Goal: Use online tool/utility: Utilize a website feature to perform a specific function

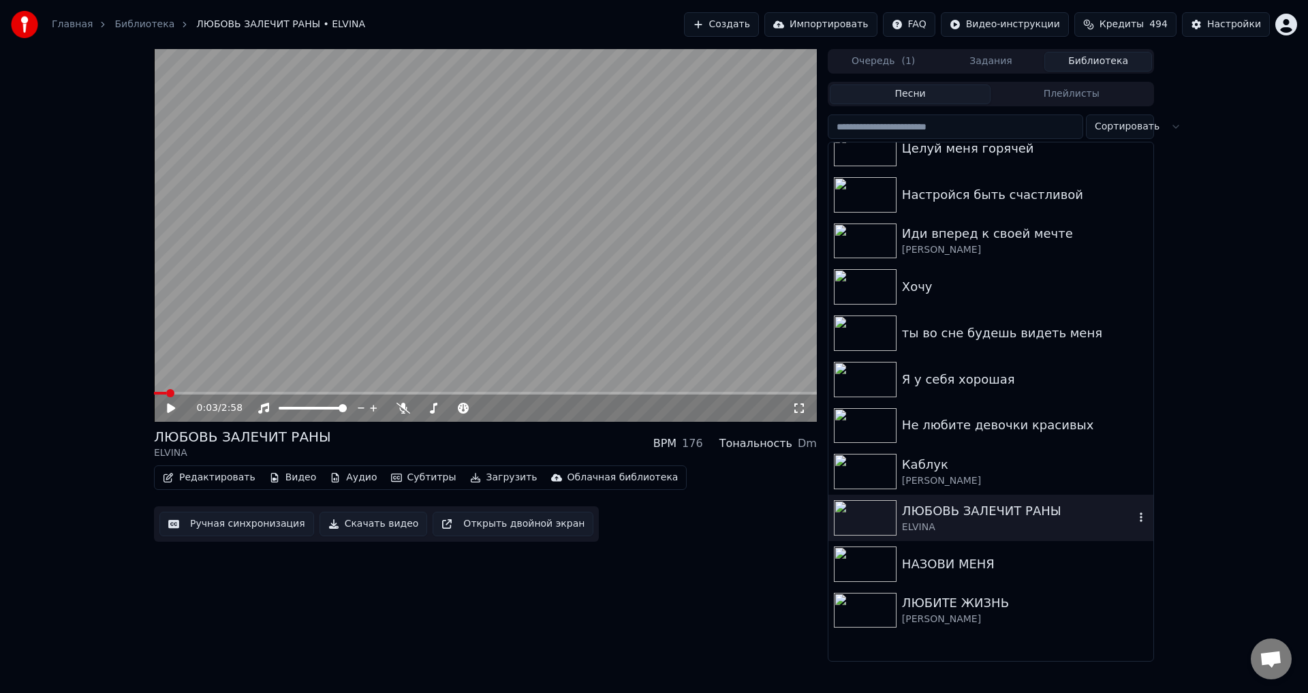
scroll to position [613, 0]
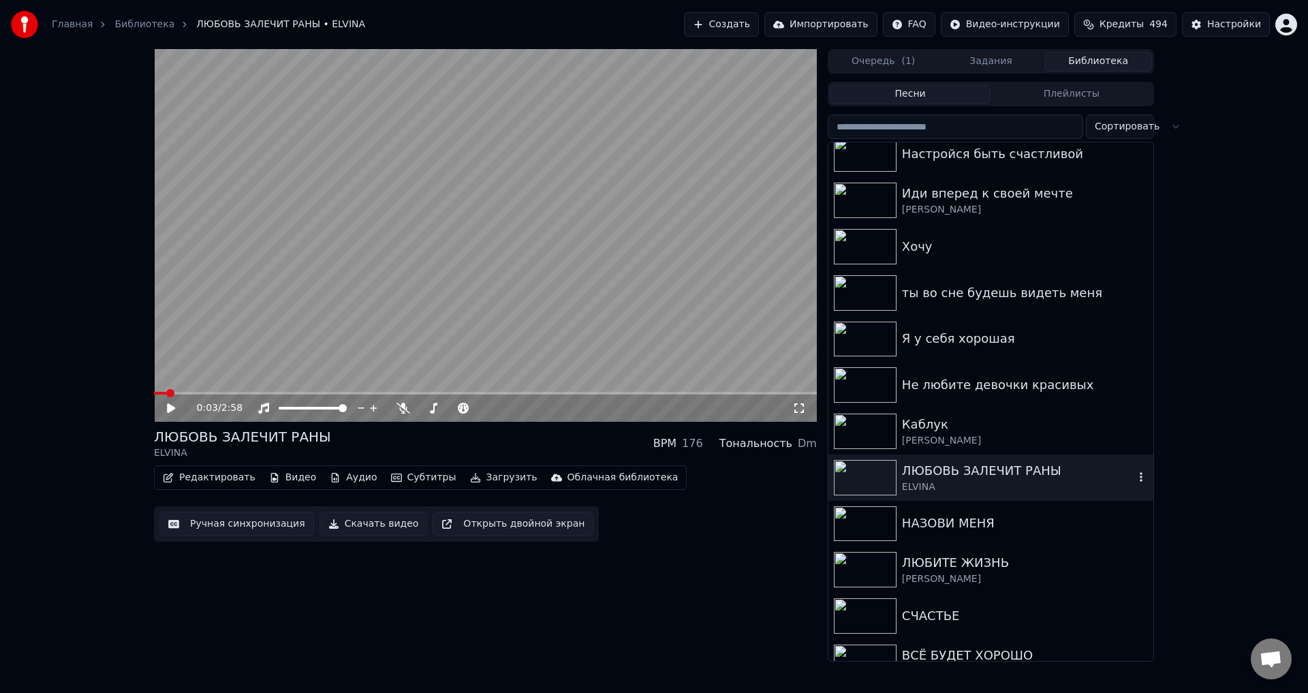
click at [913, 480] on div "ELVINA" at bounding box center [1018, 487] width 232 height 14
click at [230, 521] on button "Ручная синхронизация" at bounding box center [236, 524] width 155 height 25
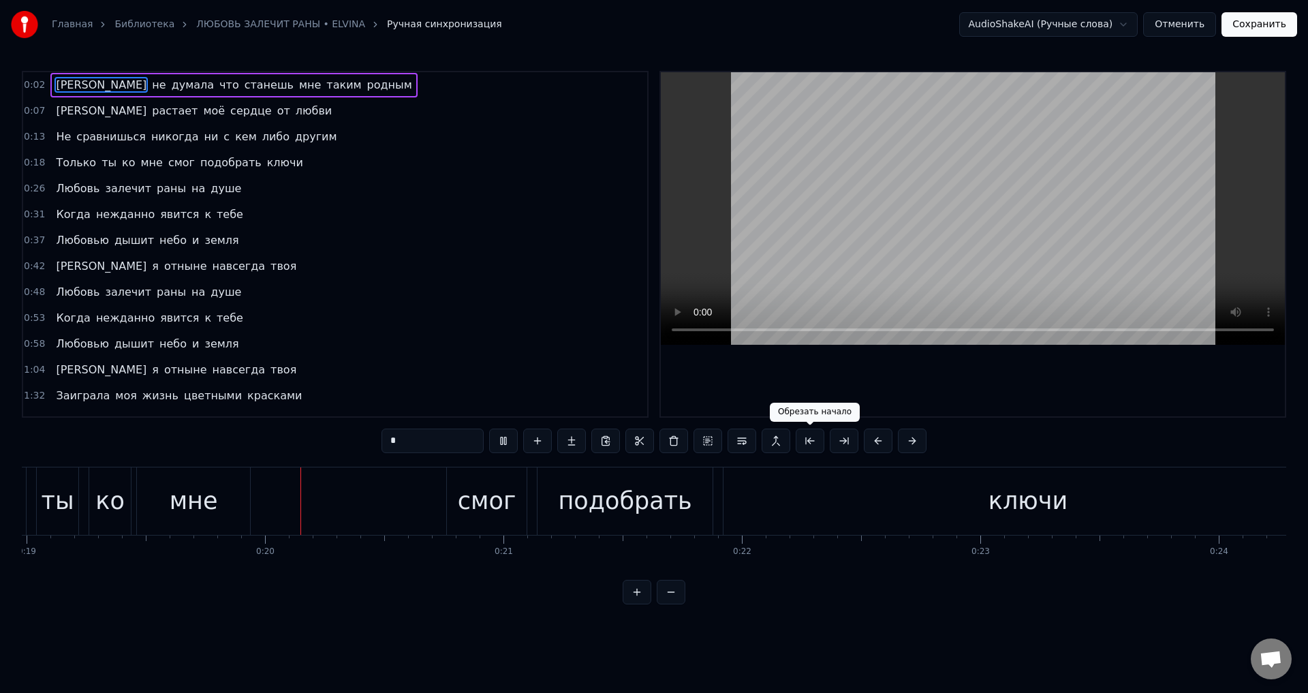
scroll to position [0, 4575]
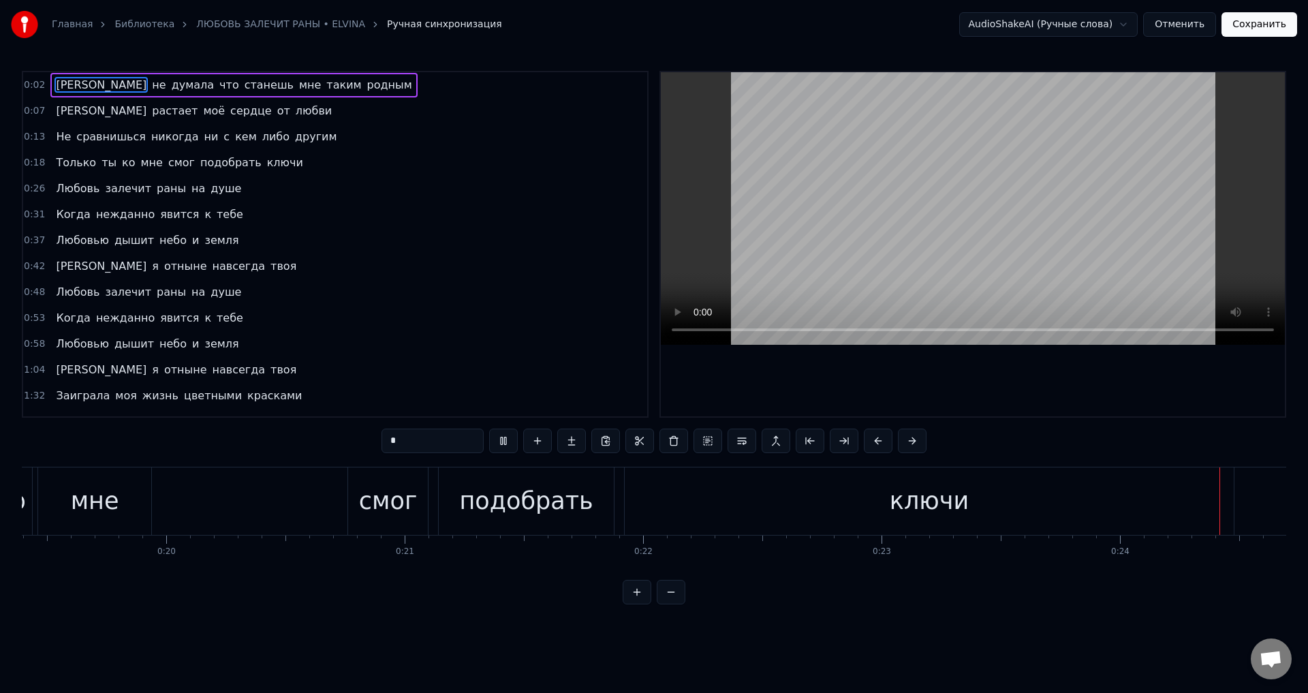
click at [1033, 506] on div "ключи" at bounding box center [929, 500] width 609 height 67
type input "*****"
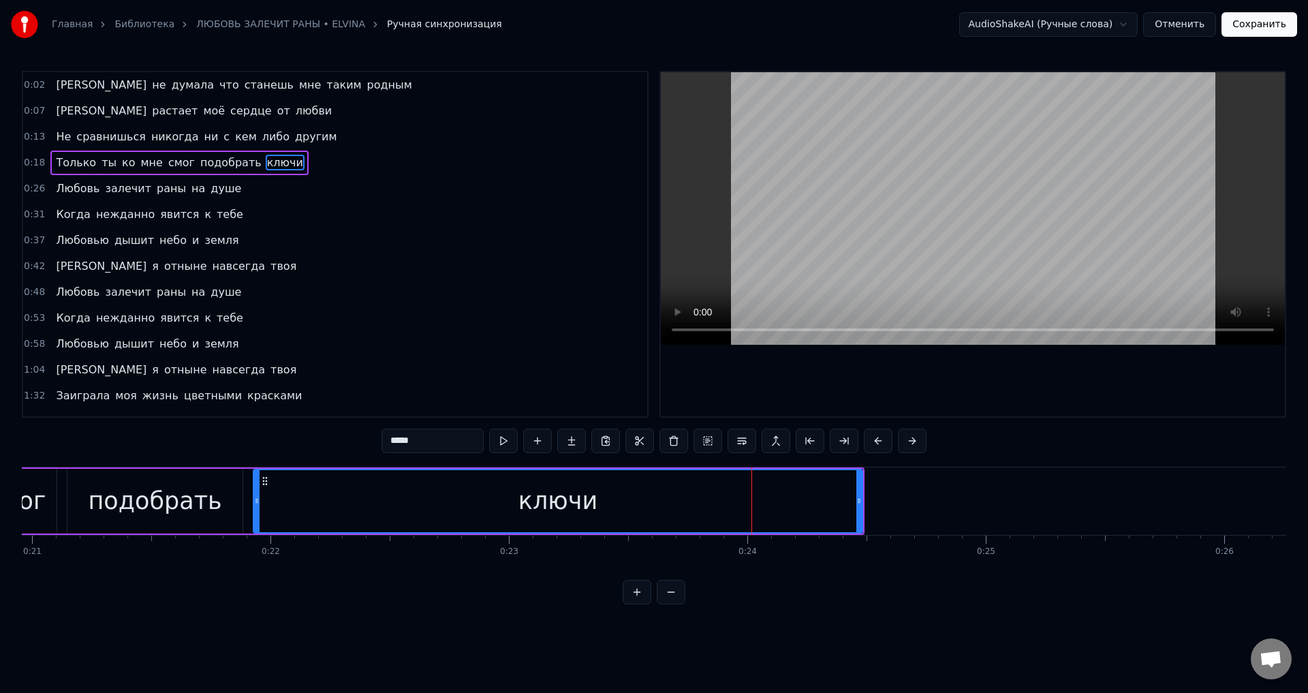
scroll to position [0, 4973]
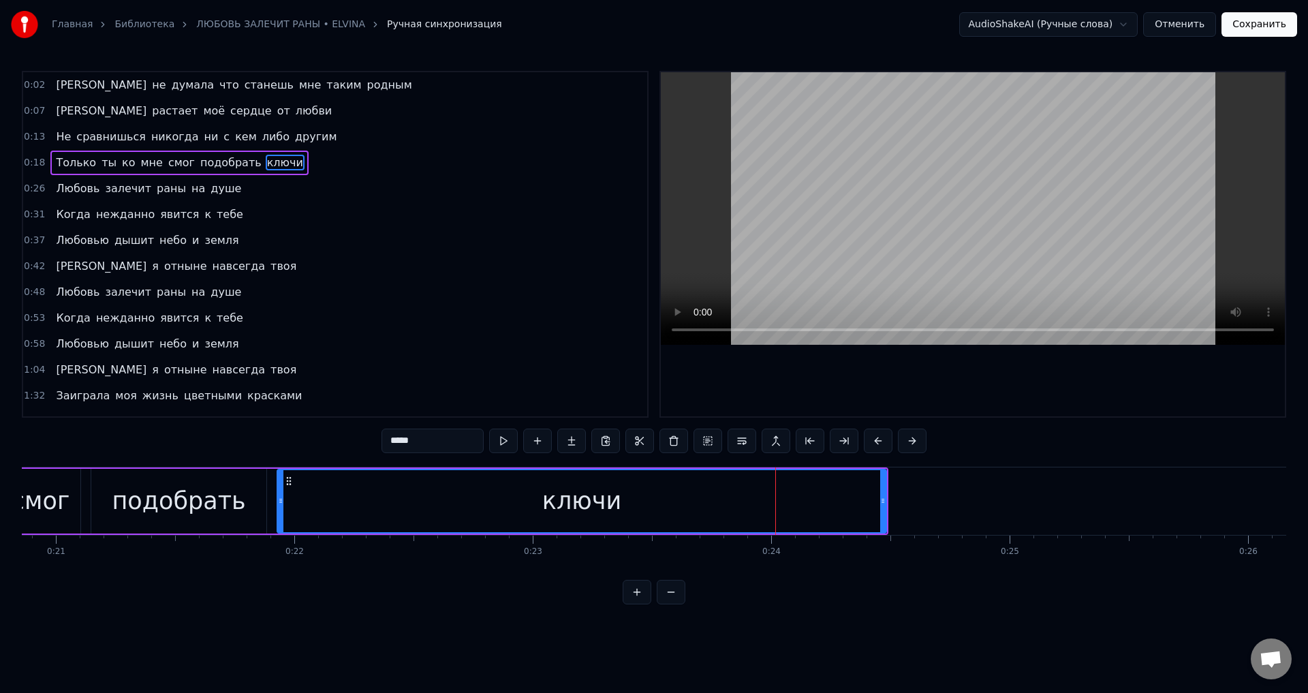
click at [582, 501] on div "ключи" at bounding box center [581, 501] width 79 height 36
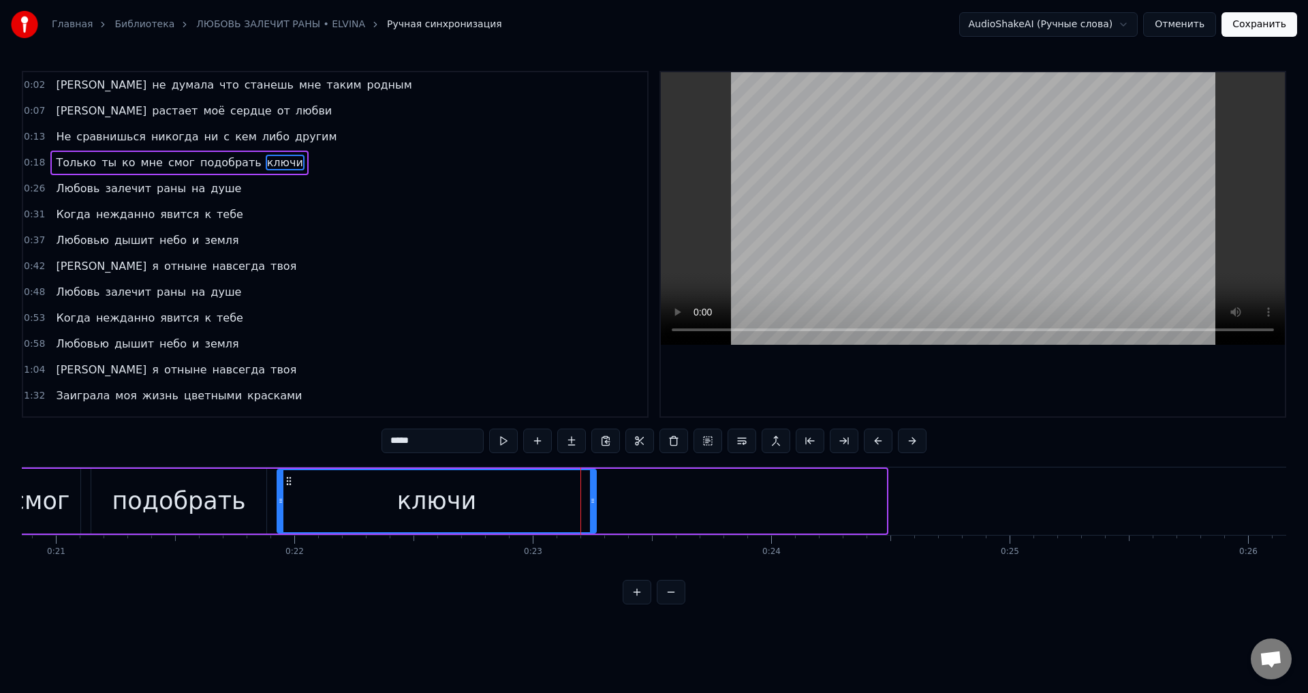
drag, startPoint x: 885, startPoint y: 509, endPoint x: 595, endPoint y: 497, distance: 290.4
click at [595, 497] on div at bounding box center [592, 501] width 5 height 62
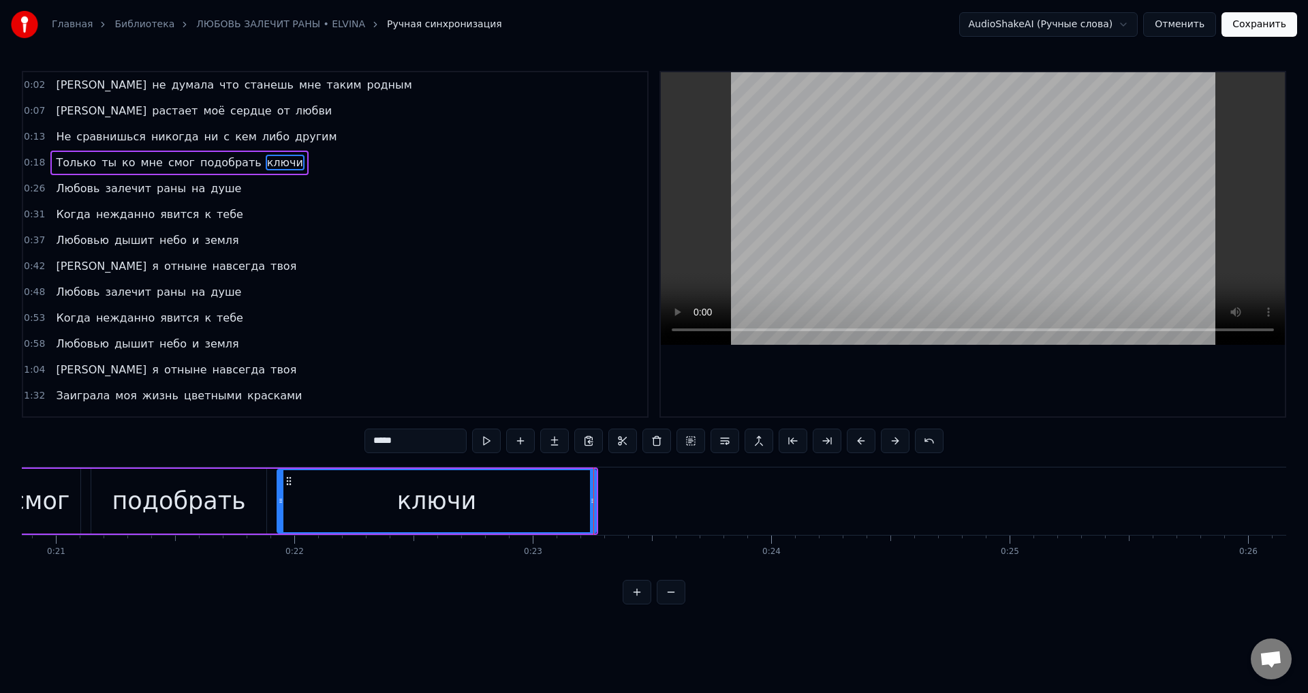
click at [322, 502] on div "ключи" at bounding box center [436, 501] width 317 height 62
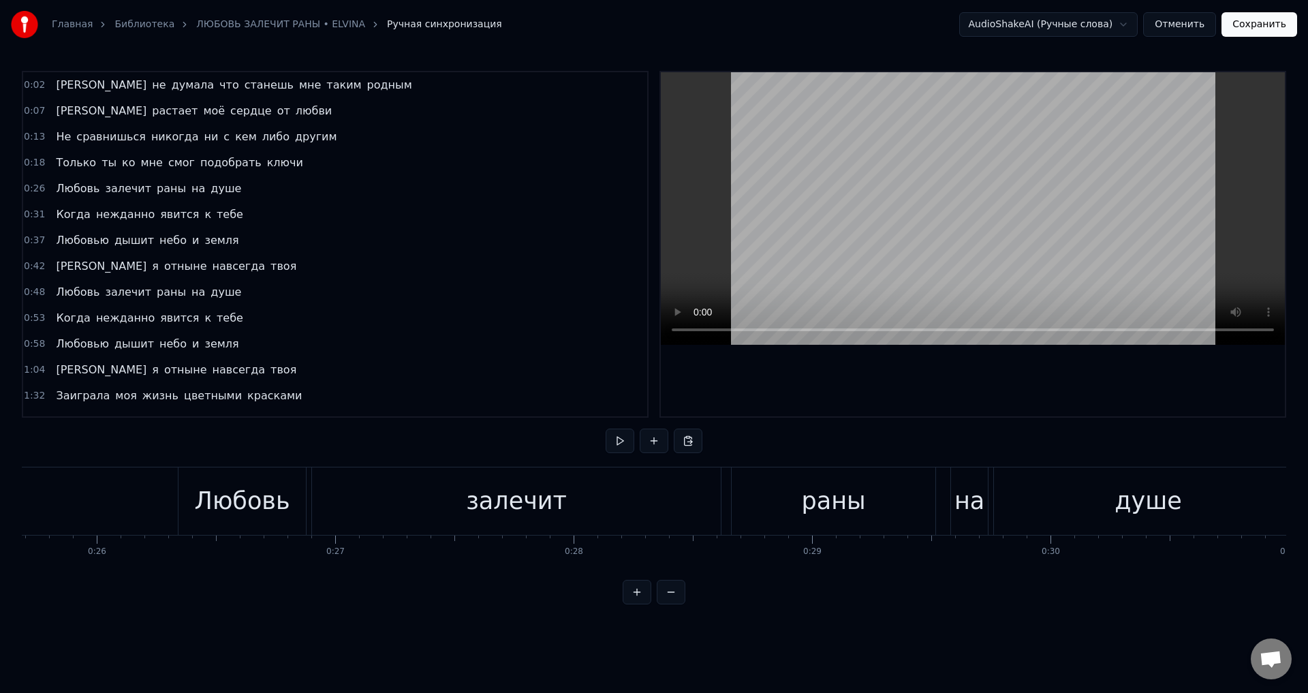
scroll to position [0, 6153]
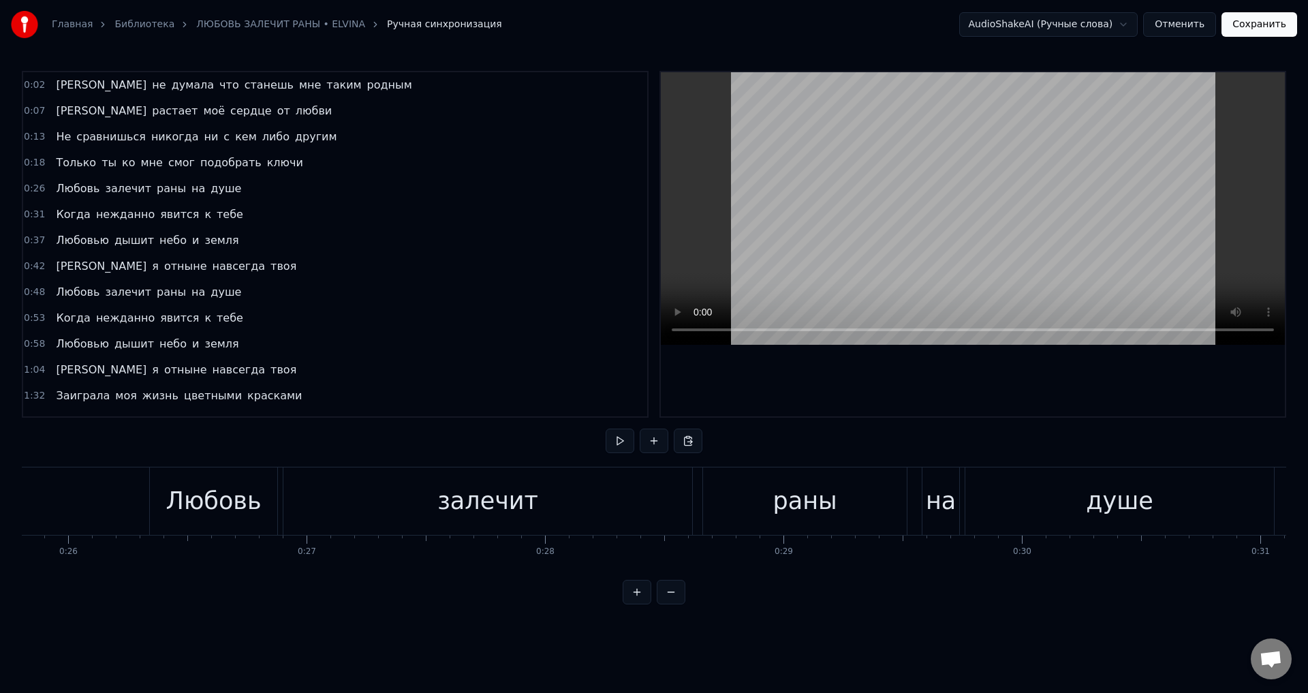
click at [213, 167] on span "подобрать" at bounding box center [231, 163] width 64 height 16
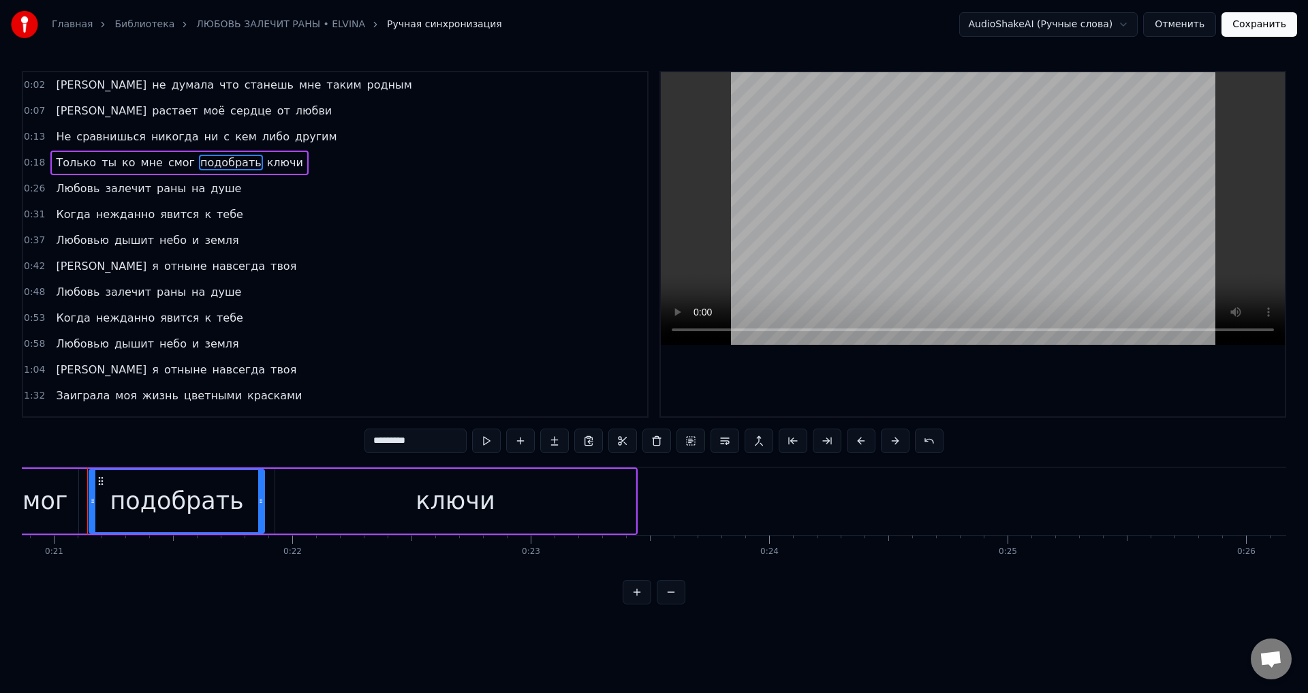
scroll to position [0, 4972]
drag, startPoint x: 205, startPoint y: 517, endPoint x: 390, endPoint y: 438, distance: 200.8
click at [205, 516] on div "подобрать" at bounding box center [179, 501] width 134 height 36
click at [405, 505] on div "ключи" at bounding box center [458, 501] width 360 height 65
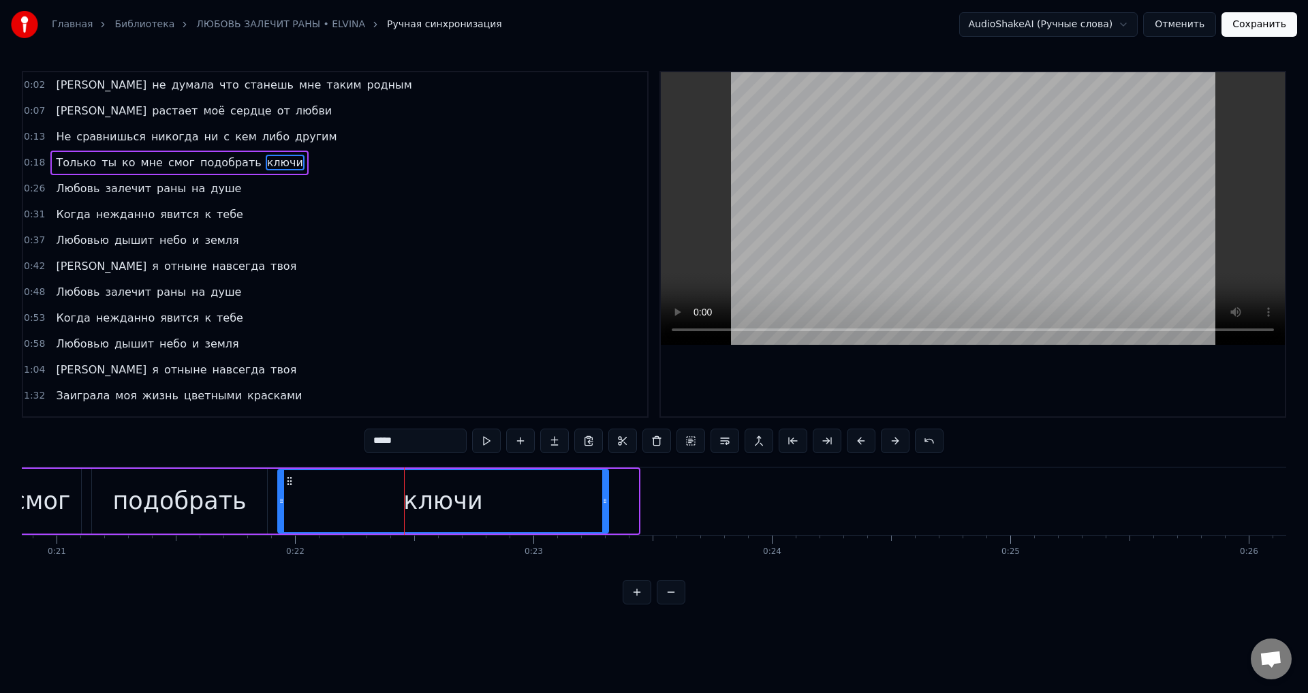
drag, startPoint x: 636, startPoint y: 507, endPoint x: 606, endPoint y: 507, distance: 30.0
click at [606, 507] on div at bounding box center [604, 501] width 5 height 62
click at [161, 510] on div "подобрать" at bounding box center [179, 501] width 134 height 36
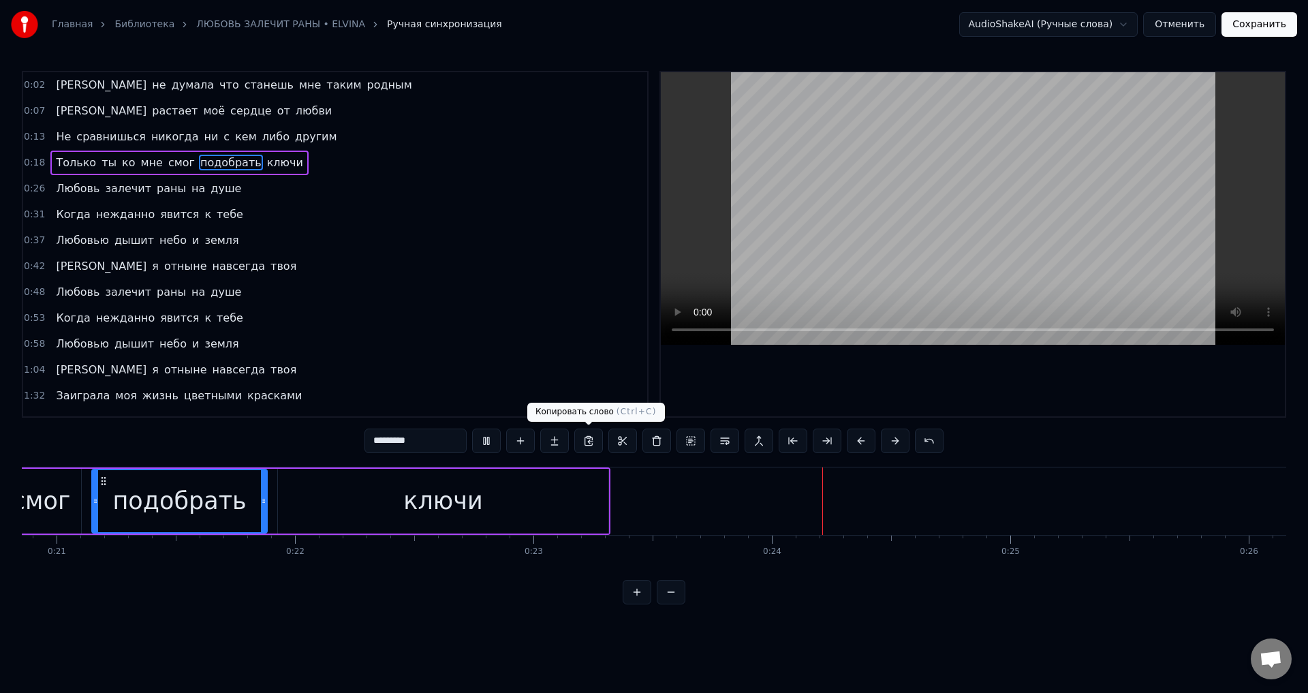
click at [577, 493] on div "ключи" at bounding box center [443, 501] width 330 height 65
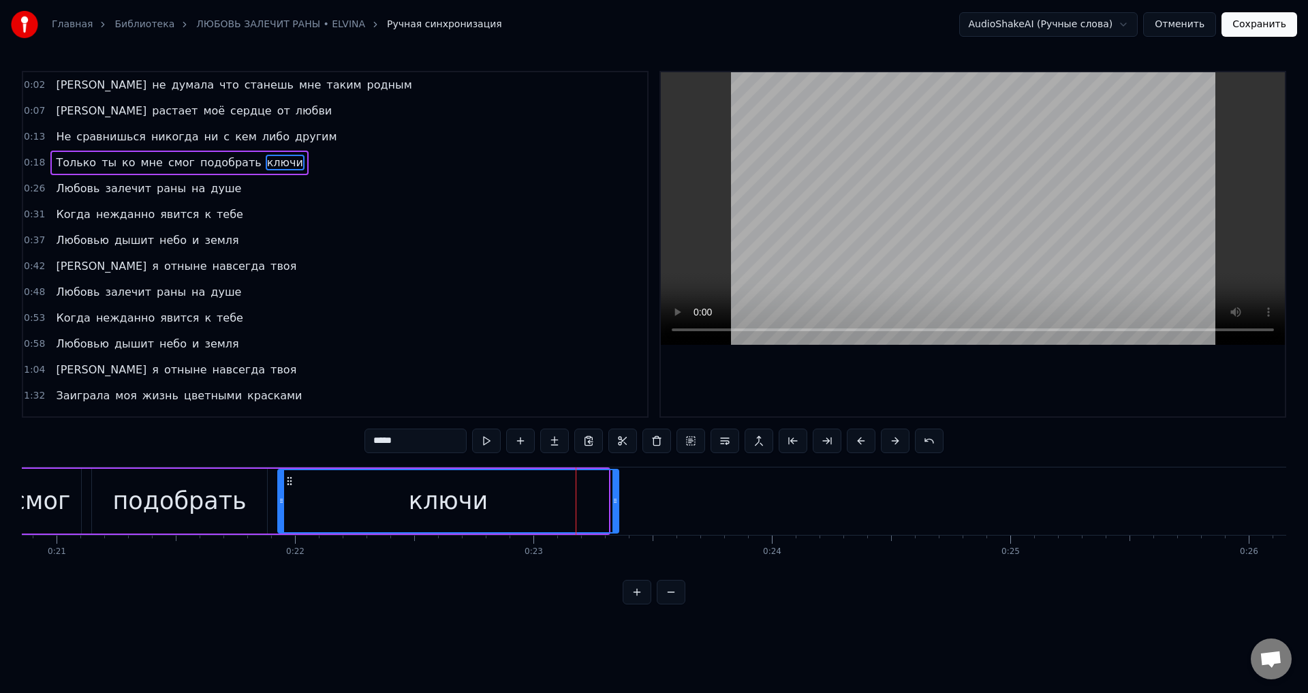
drag, startPoint x: 604, startPoint y: 496, endPoint x: 614, endPoint y: 495, distance: 10.2
click at [614, 495] on icon at bounding box center [614, 500] width 5 height 11
click at [403, 514] on div "ключи" at bounding box center [448, 501] width 339 height 62
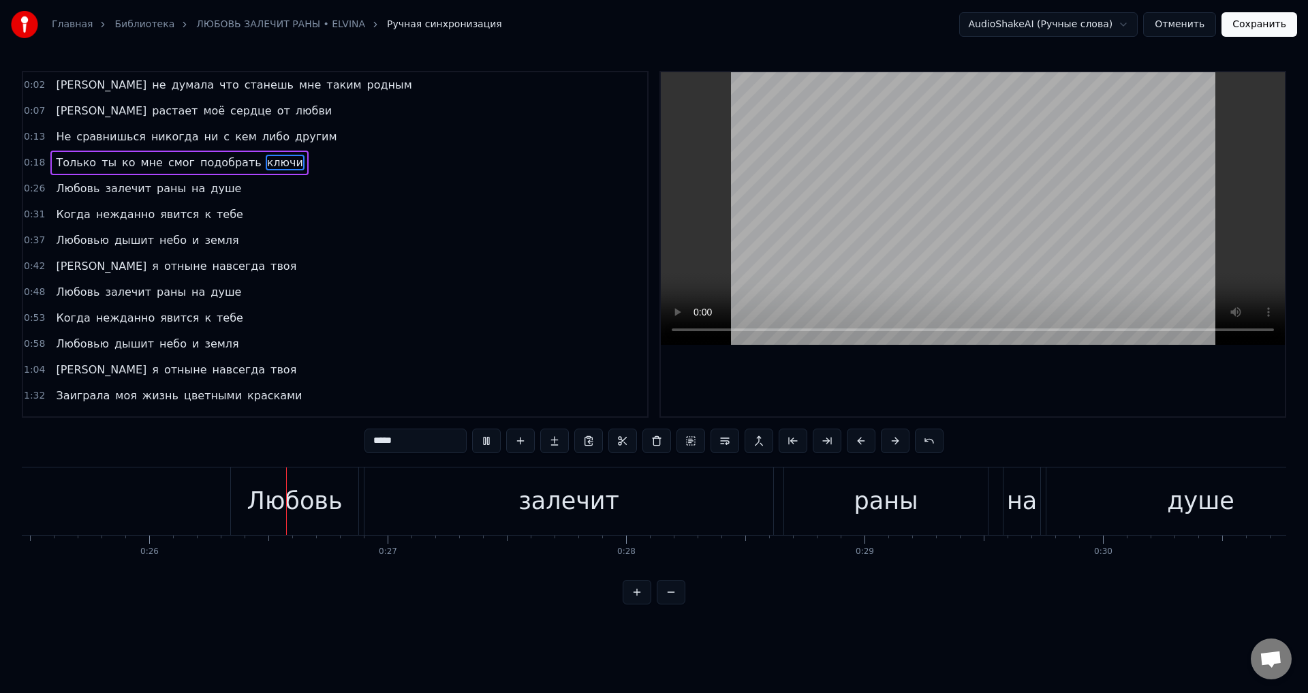
scroll to position [0, 6101]
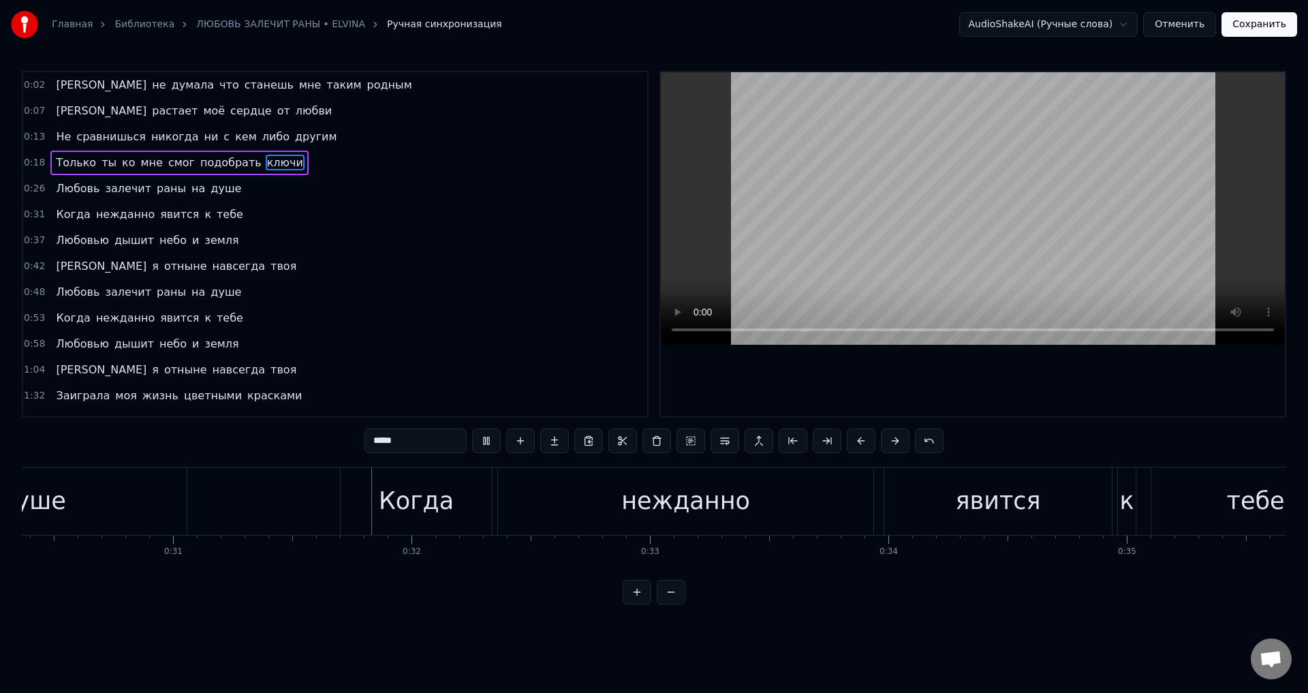
drag, startPoint x: 40, startPoint y: 523, endPoint x: 189, endPoint y: 502, distance: 150.7
click at [41, 523] on div "душе" at bounding box center [32, 500] width 309 height 67
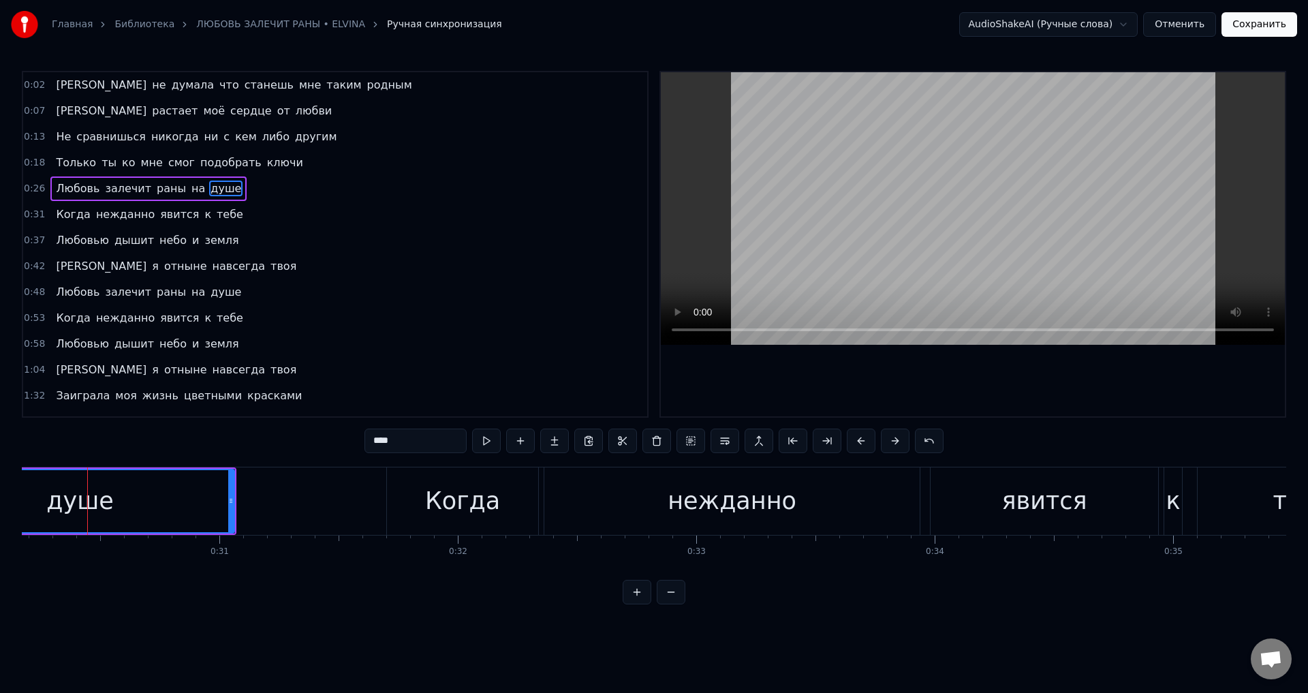
scroll to position [0, 7191]
drag, startPoint x: 232, startPoint y: 512, endPoint x: 155, endPoint y: 515, distance: 77.7
click at [155, 515] on div at bounding box center [155, 501] width 5 height 62
click at [36, 509] on div "душе" at bounding box center [43, 501] width 67 height 36
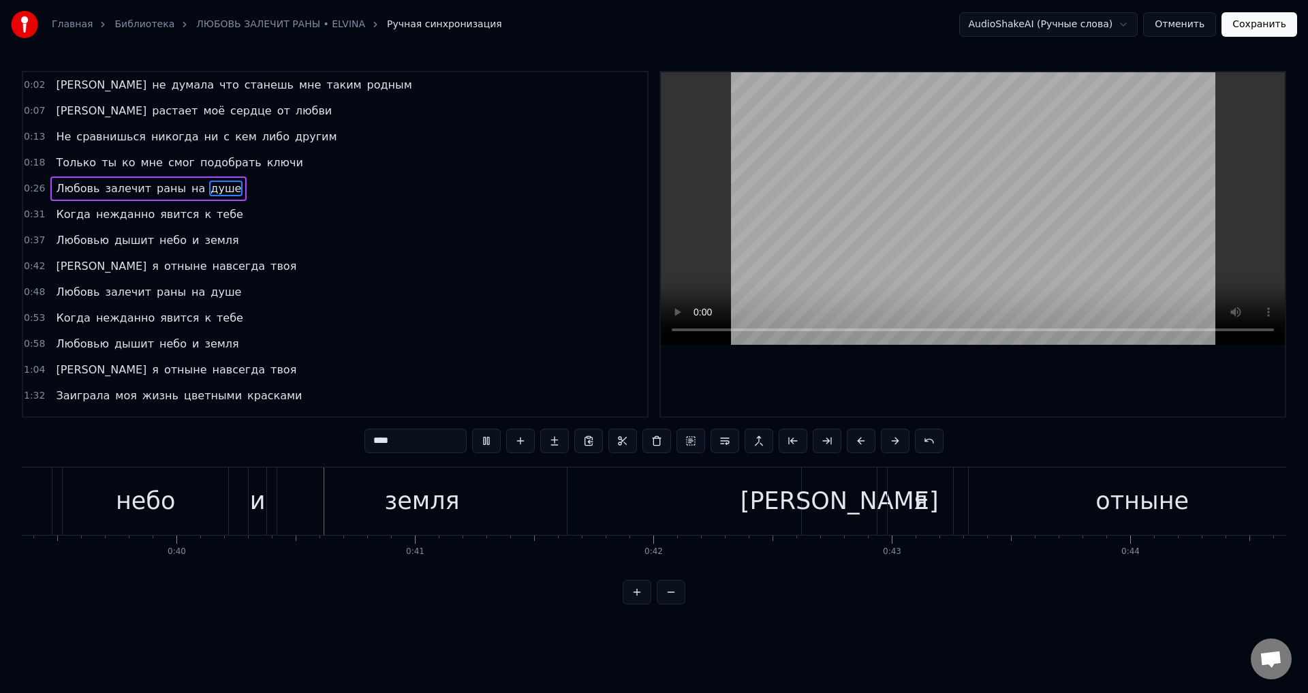
scroll to position [0, 9458]
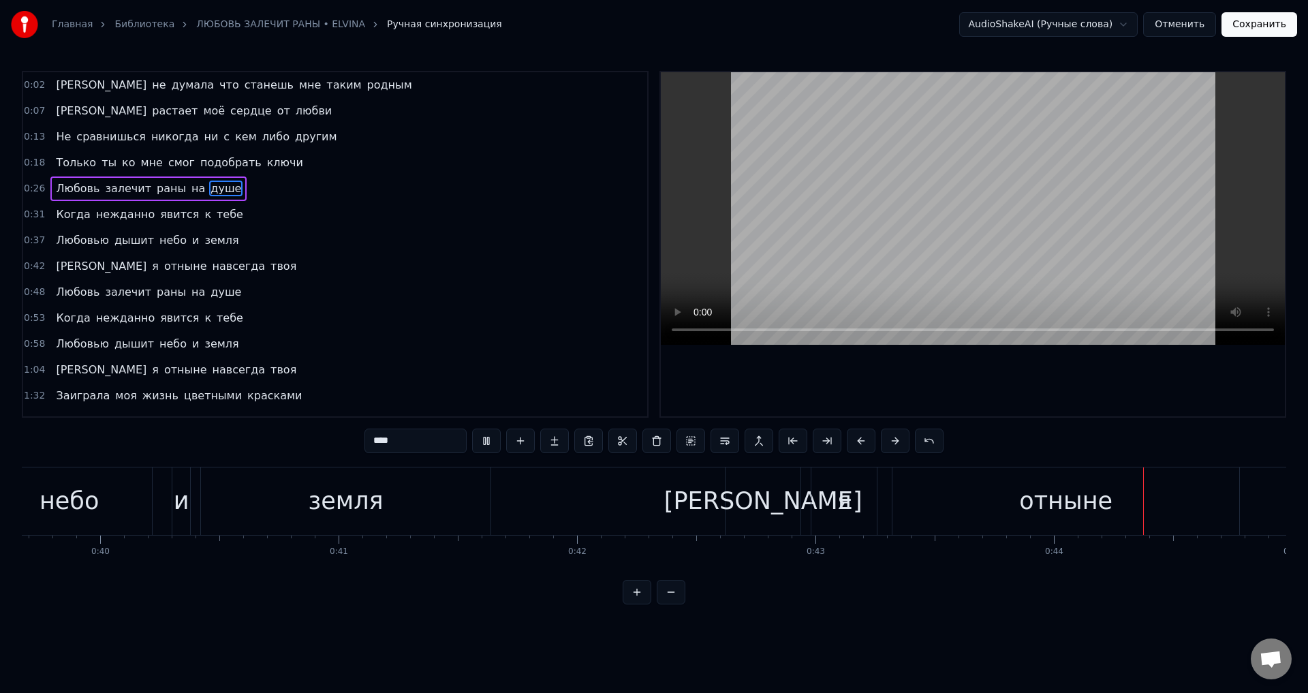
click at [373, 499] on div "земля" at bounding box center [346, 501] width 75 height 36
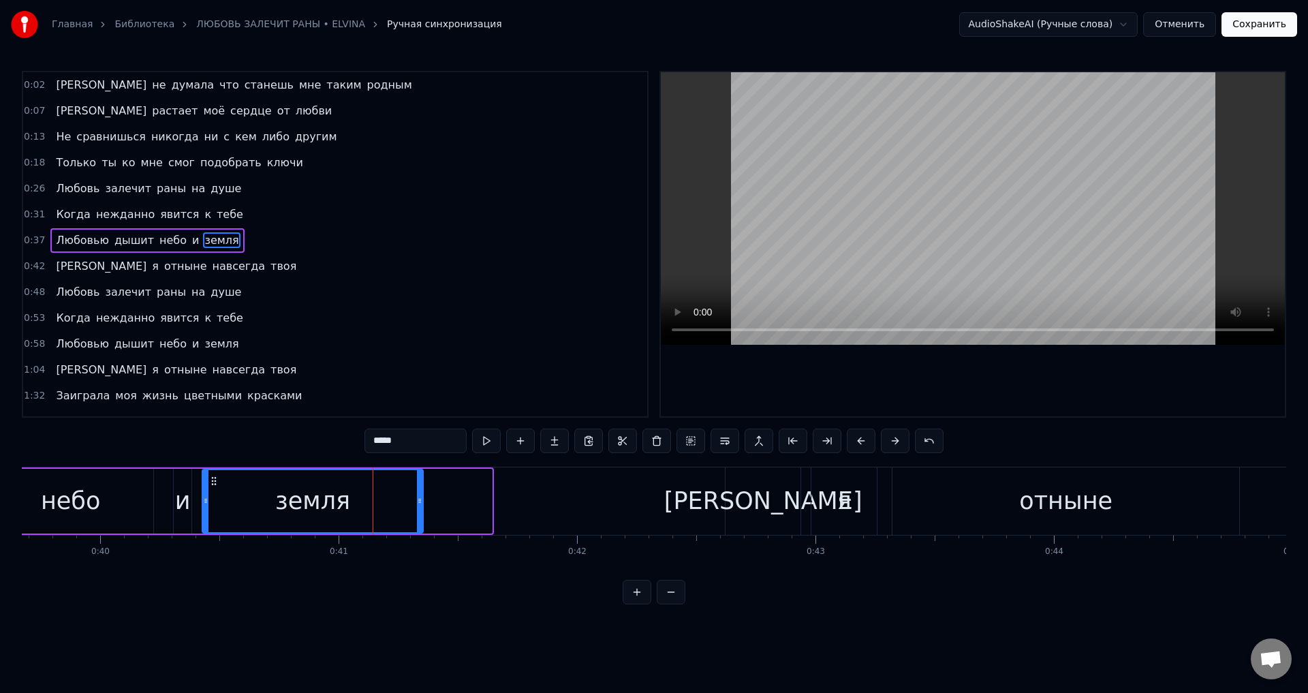
drag, startPoint x: 488, startPoint y: 505, endPoint x: 420, endPoint y: 507, distance: 68.9
click at [420, 507] on div at bounding box center [419, 501] width 5 height 62
click at [268, 503] on div "земля" at bounding box center [312, 501] width 219 height 62
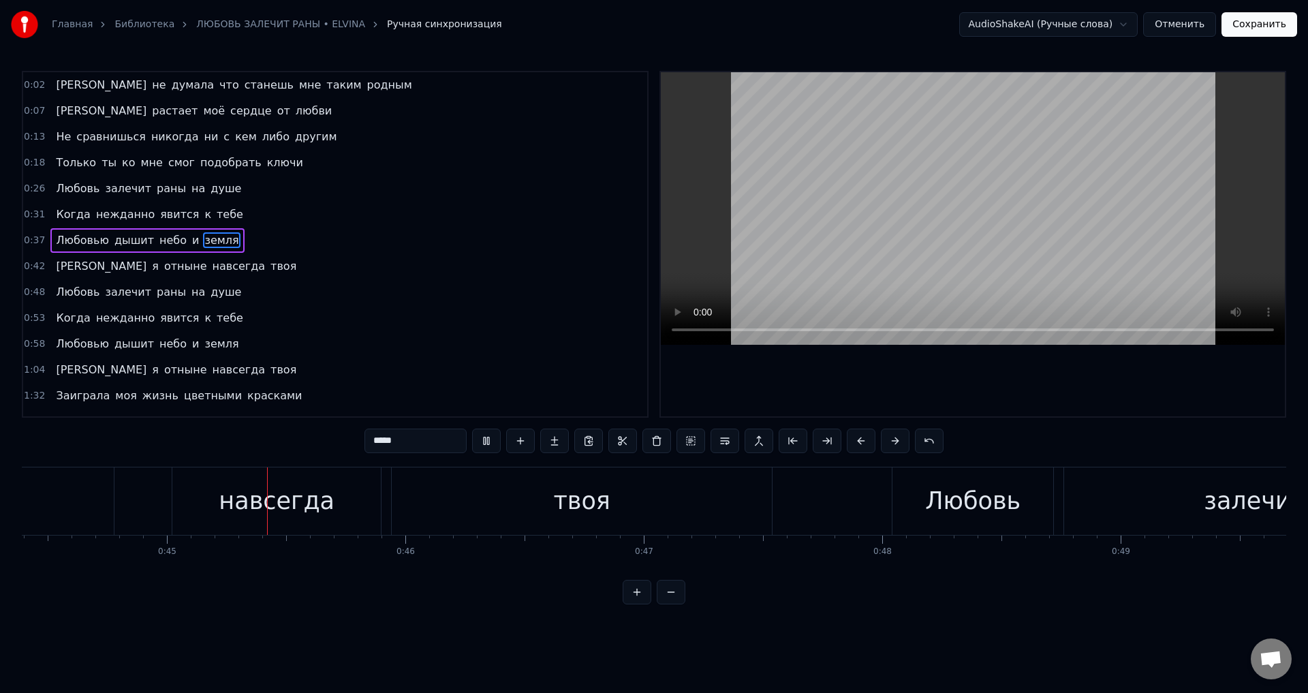
scroll to position [0, 10594]
click at [659, 490] on div "твоя" at bounding box center [571, 500] width 380 height 67
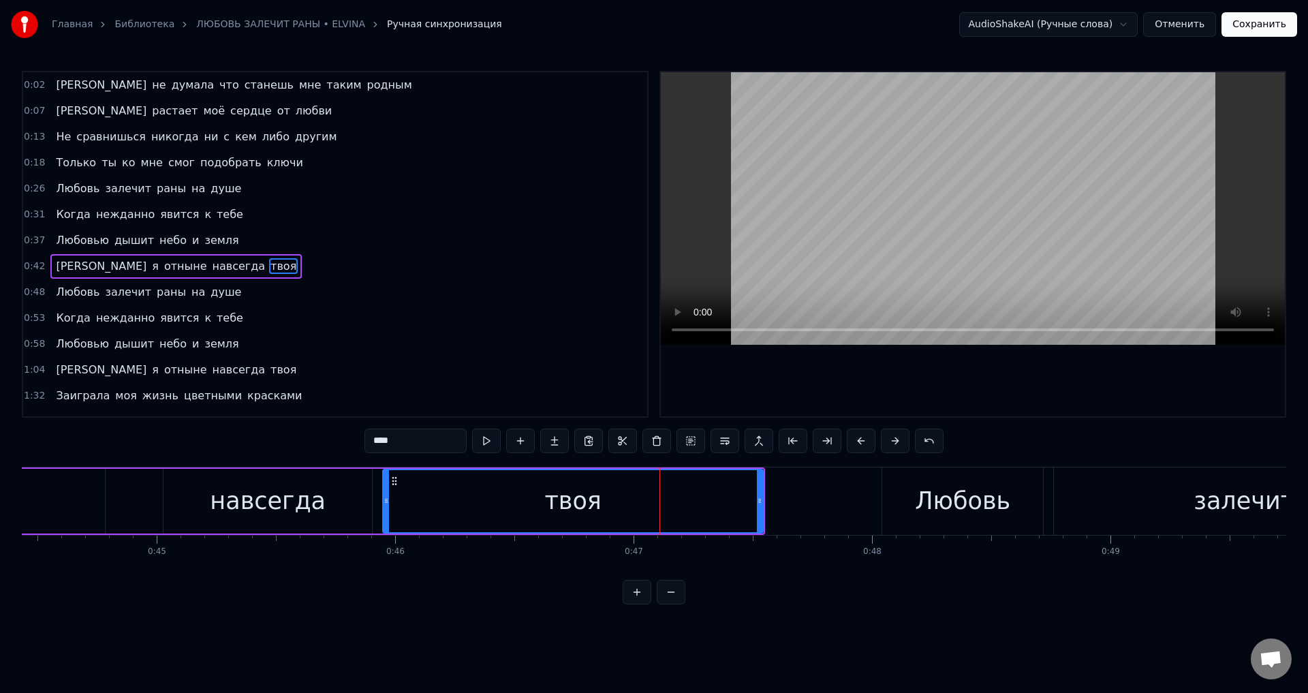
scroll to position [22, 0]
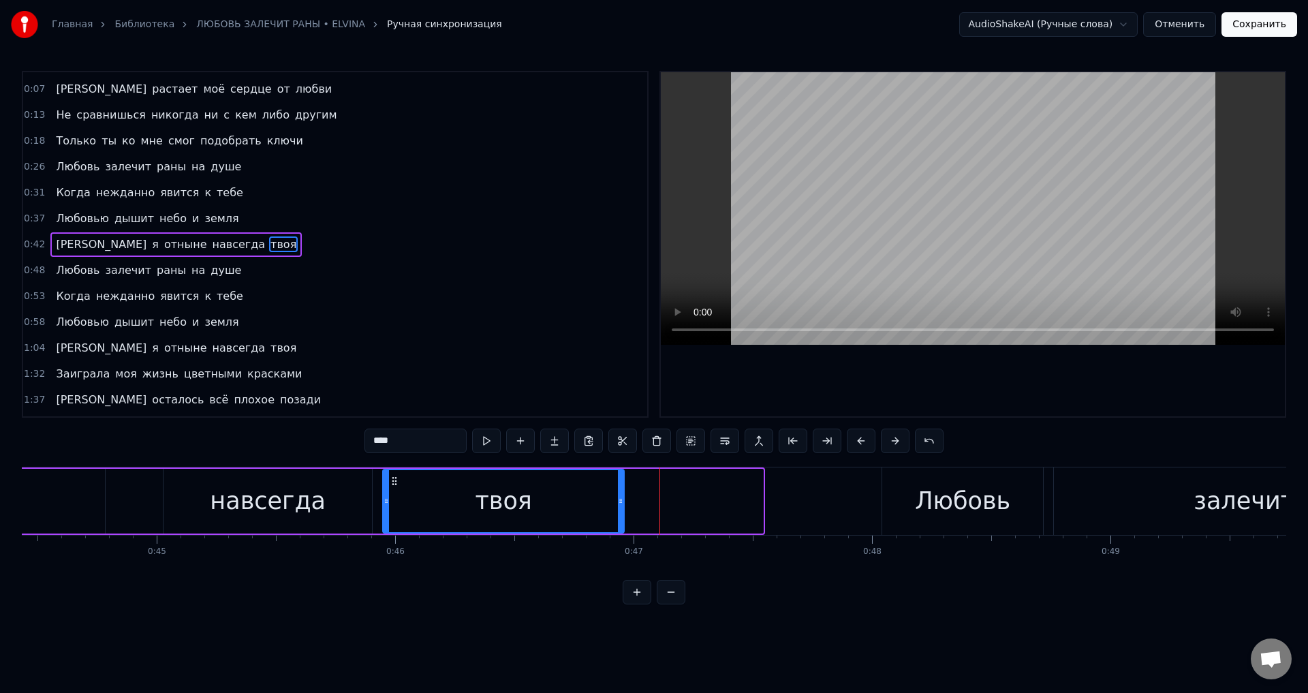
drag, startPoint x: 760, startPoint y: 501, endPoint x: 621, endPoint y: 496, distance: 139.1
click at [621, 496] on icon at bounding box center [620, 500] width 5 height 11
click at [294, 515] on div "навсегда" at bounding box center [268, 501] width 116 height 36
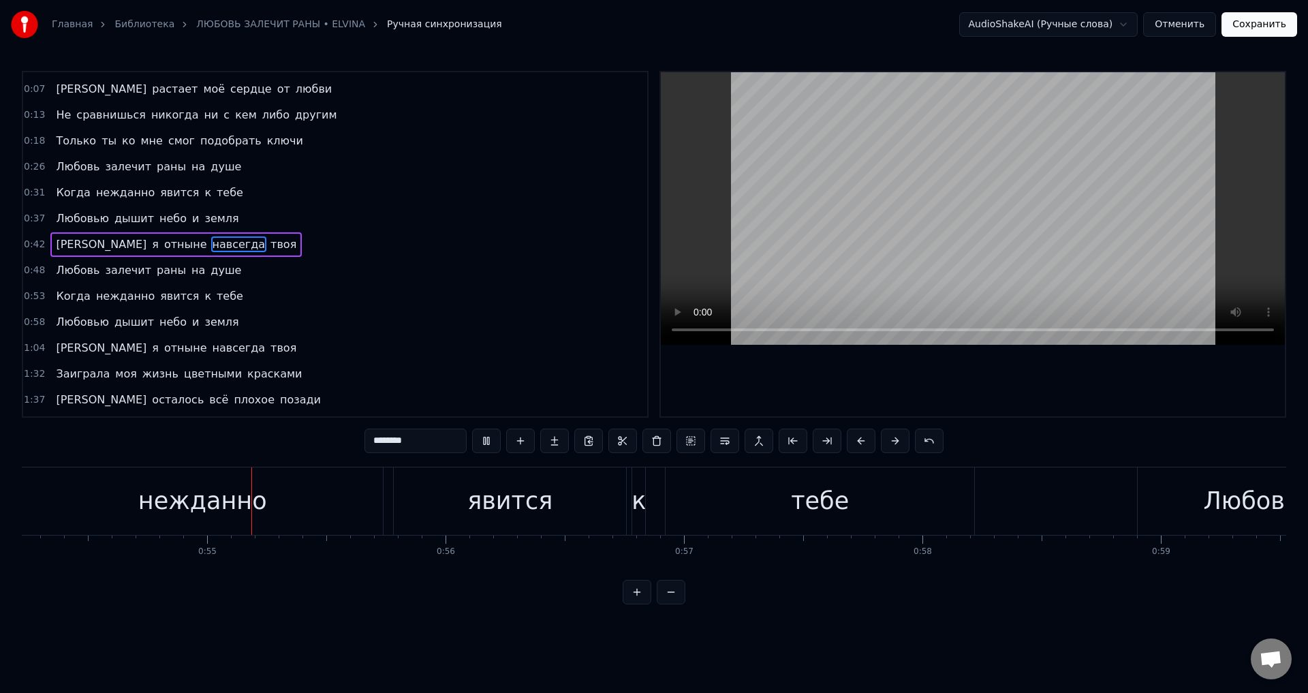
scroll to position [0, 12929]
click at [872, 488] on div "тебе" at bounding box center [819, 500] width 309 height 67
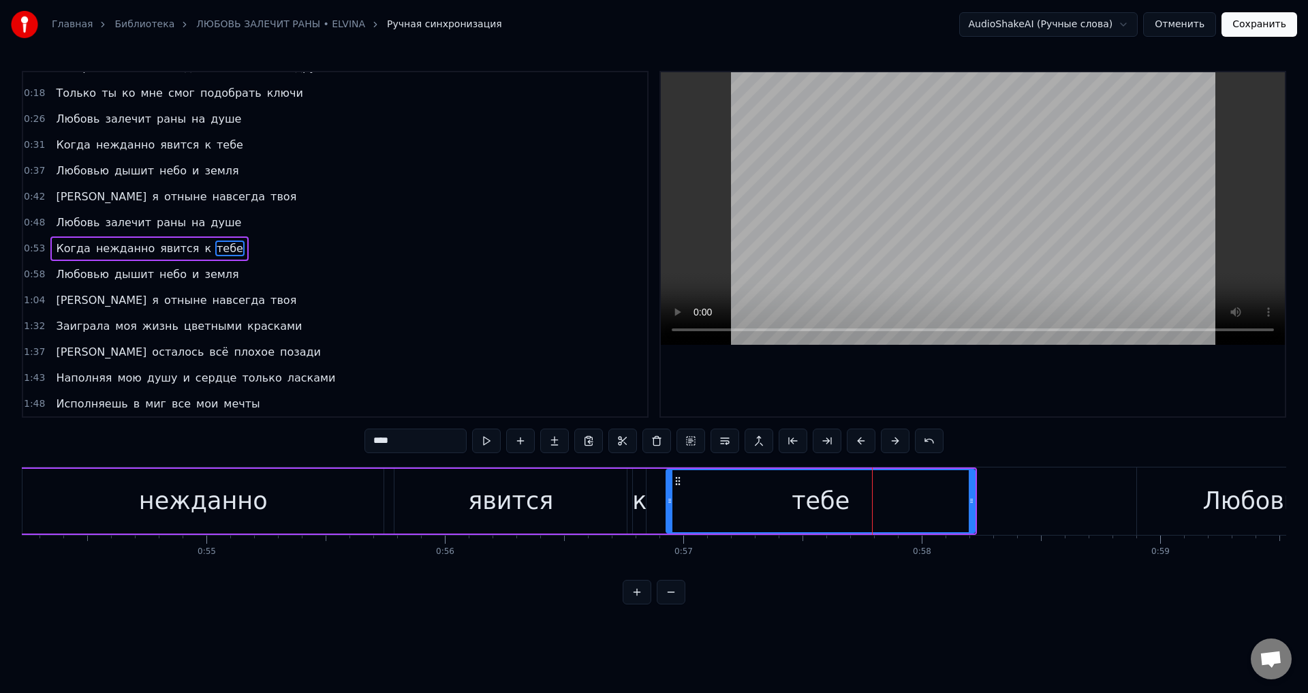
scroll to position [74, 0]
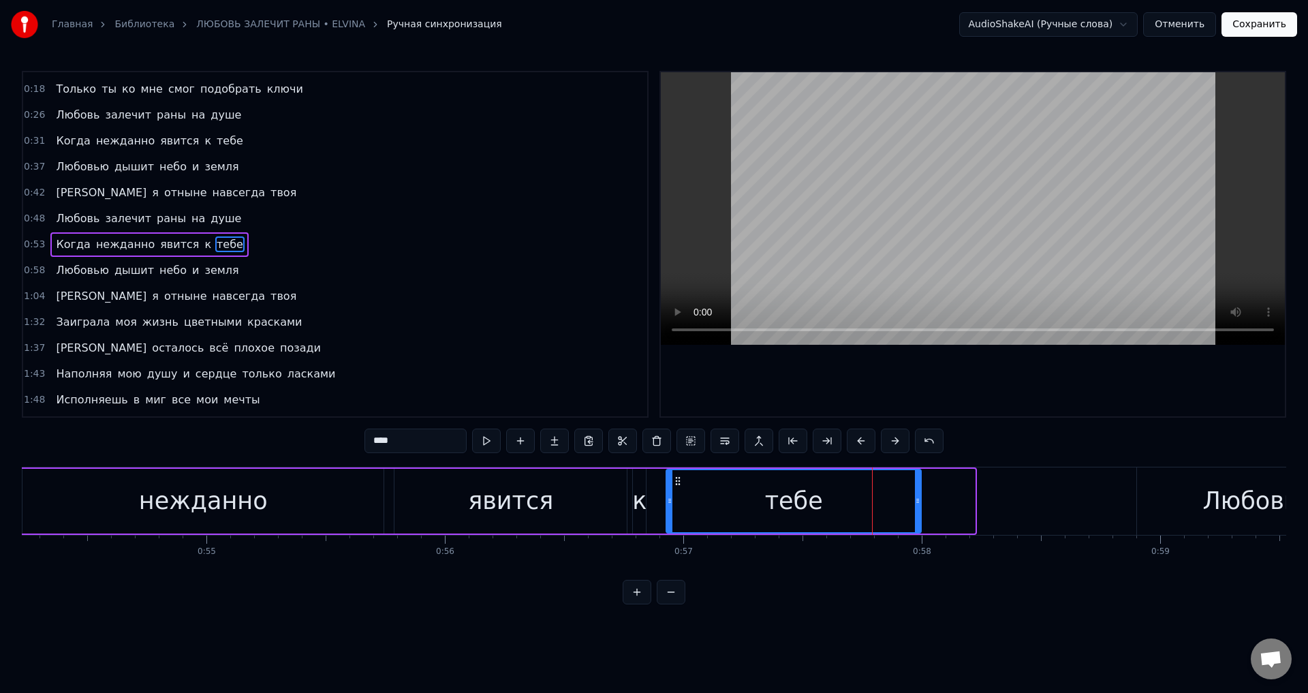
drag, startPoint x: 973, startPoint y: 507, endPoint x: 919, endPoint y: 505, distance: 53.9
click at [919, 505] on div at bounding box center [917, 501] width 5 height 62
click at [566, 497] on div "явится" at bounding box center [510, 501] width 232 height 65
type input "******"
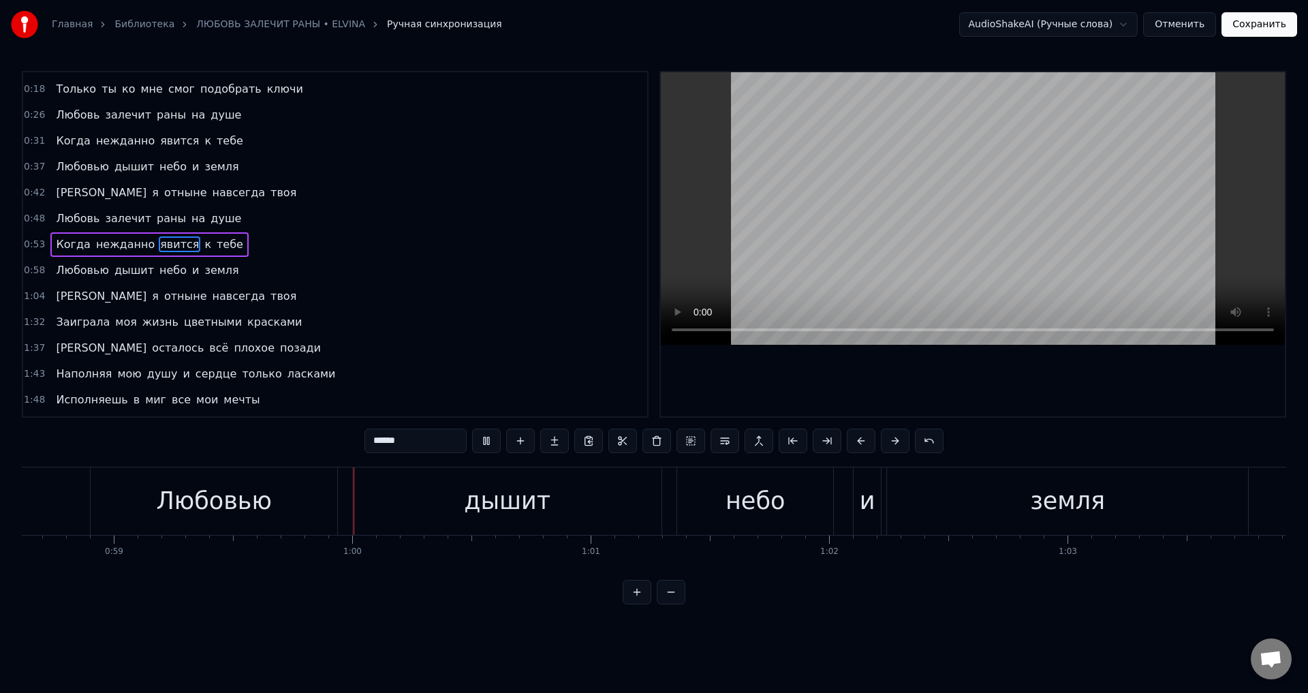
scroll to position [0, 14100]
